Goal: Communication & Community: Answer question/provide support

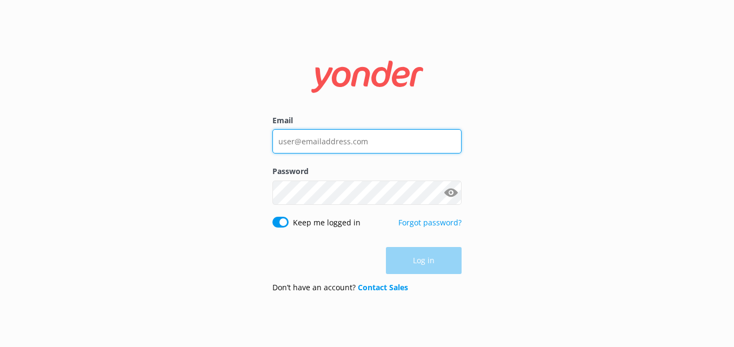
type input "[EMAIL_ADDRESS][DOMAIN_NAME]"
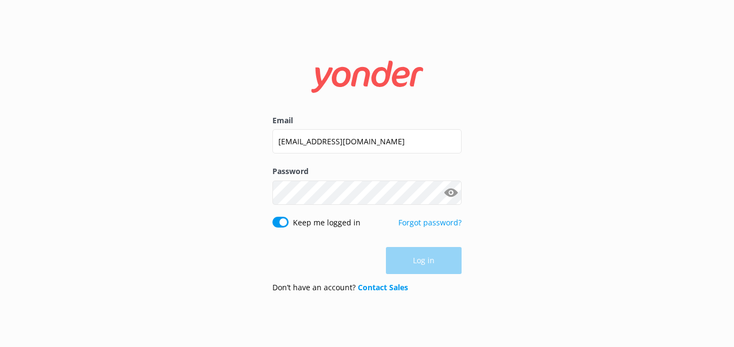
click at [436, 249] on div "Log in" at bounding box center [366, 260] width 189 height 27
click at [422, 263] on button "Log in" at bounding box center [424, 261] width 76 height 27
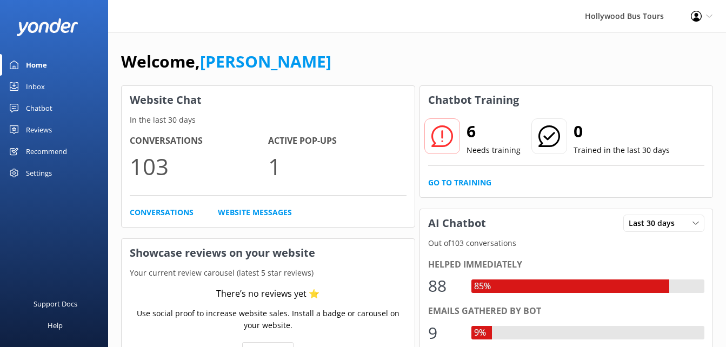
click at [48, 82] on link "Inbox" at bounding box center [54, 87] width 108 height 22
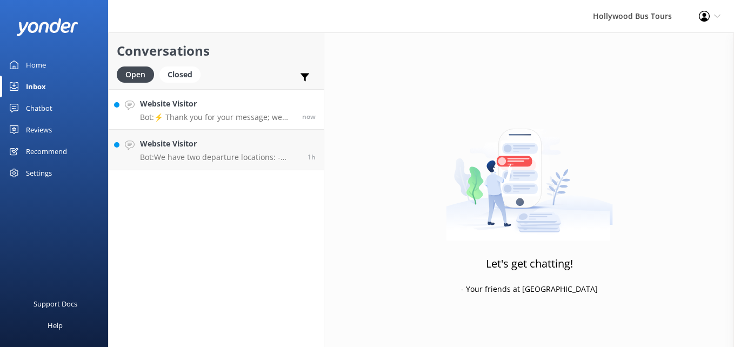
click at [239, 113] on p "Bot: ⚡ Thank you for your message; we are connecting you to a team member who w…" at bounding box center [217, 117] width 154 height 10
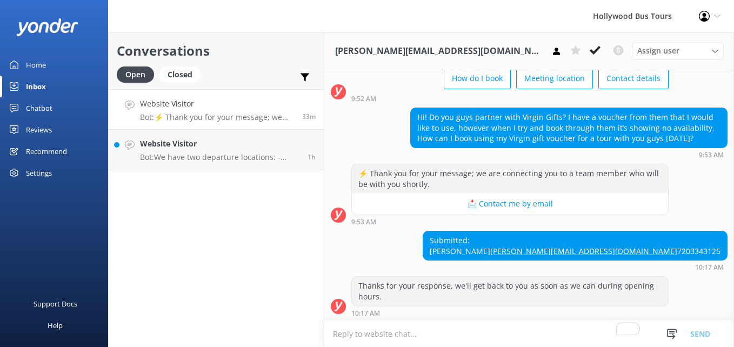
scroll to position [175, 0]
